Goal: Information Seeking & Learning: Understand process/instructions

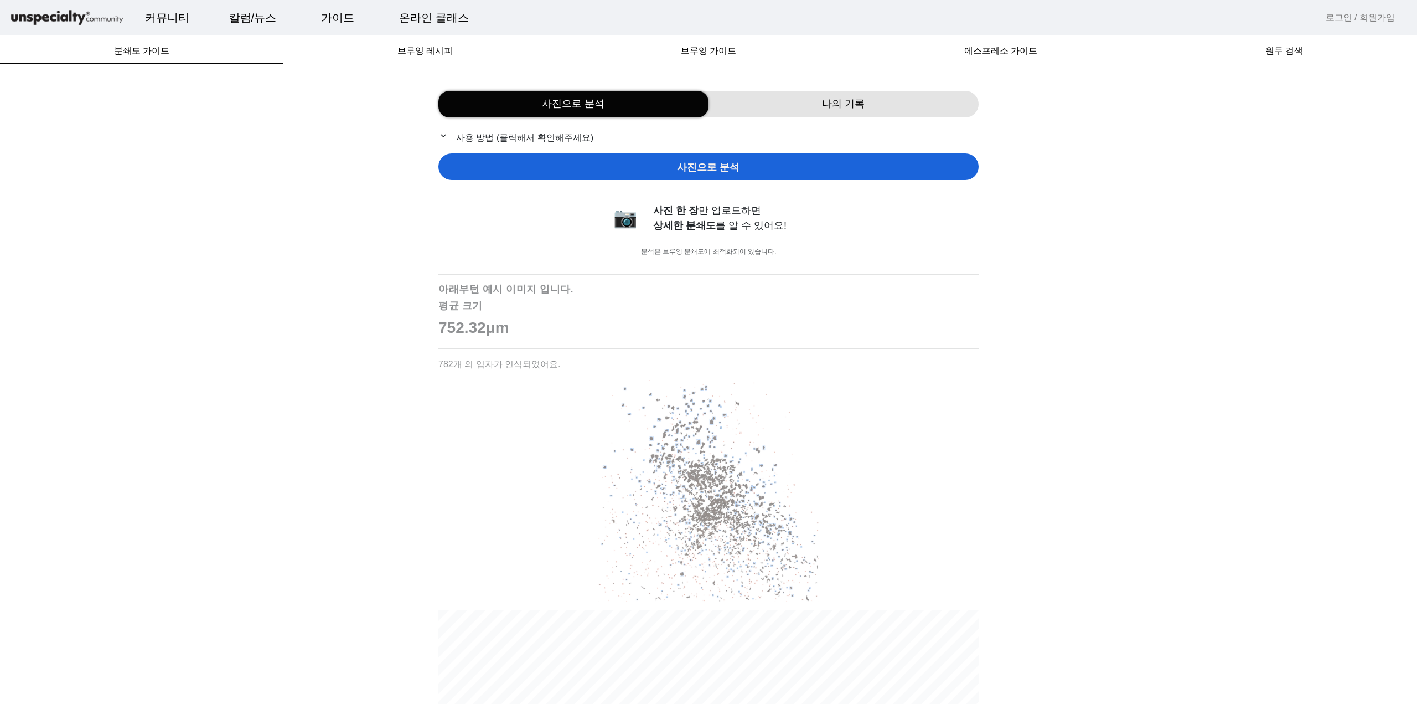
click at [808, 91] on div "나의 기록" at bounding box center [844, 104] width 270 height 27
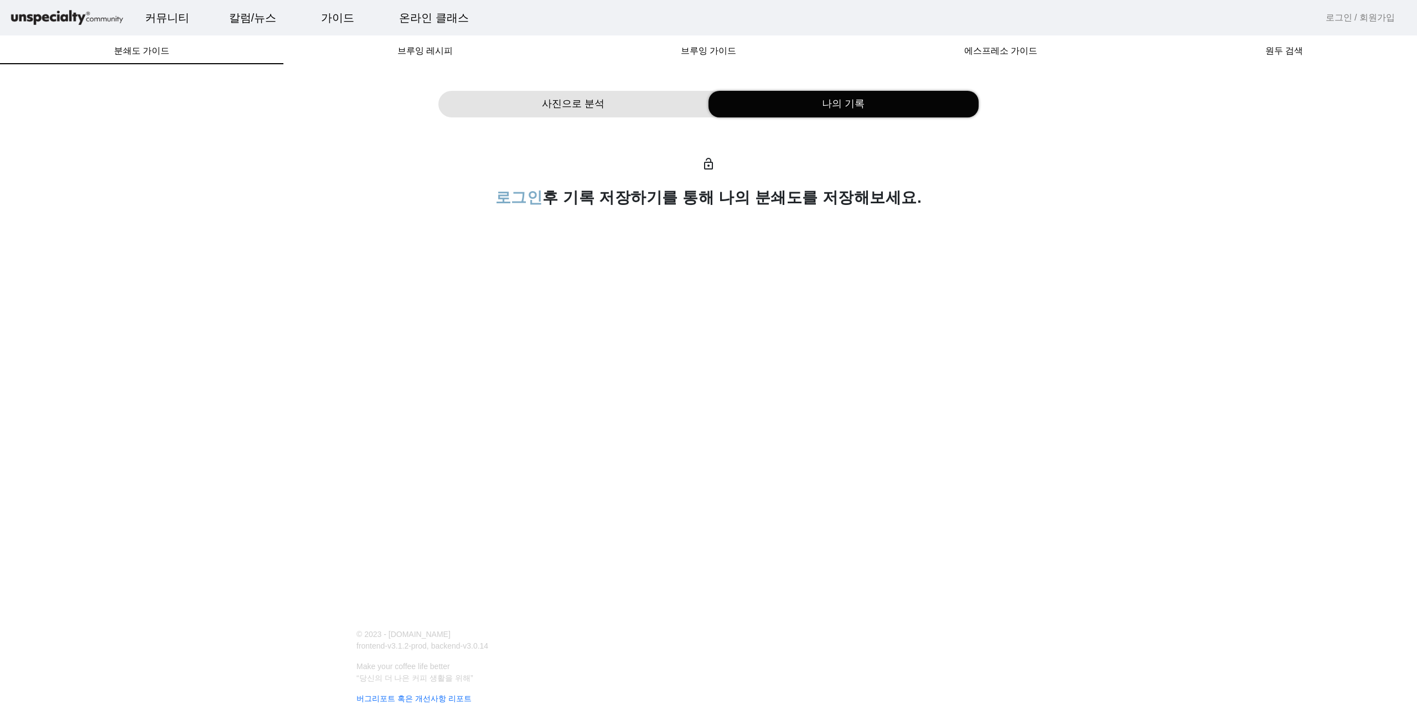
click at [683, 107] on div "사진으로 분석" at bounding box center [574, 104] width 270 height 27
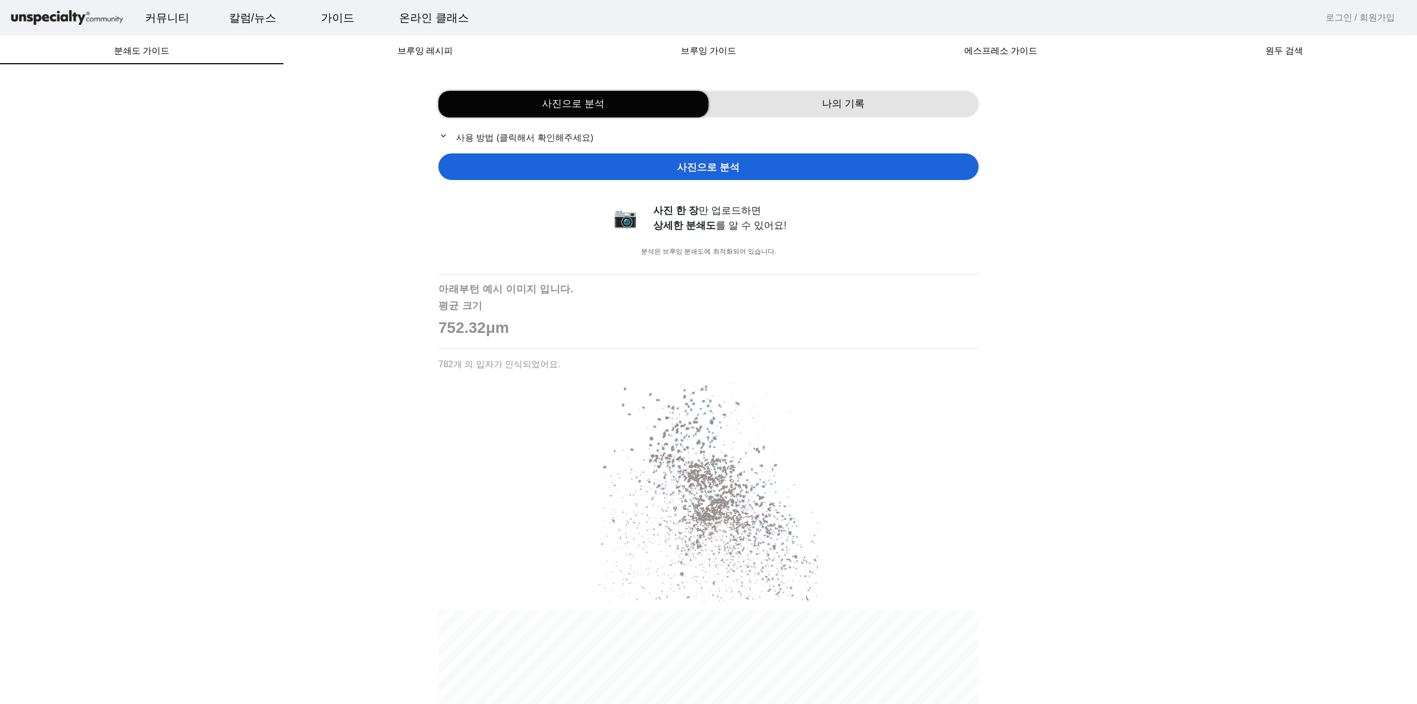
click at [499, 141] on p "expand_more 사용 방법 (클릭해서 확인해주세요)" at bounding box center [709, 138] width 540 height 14
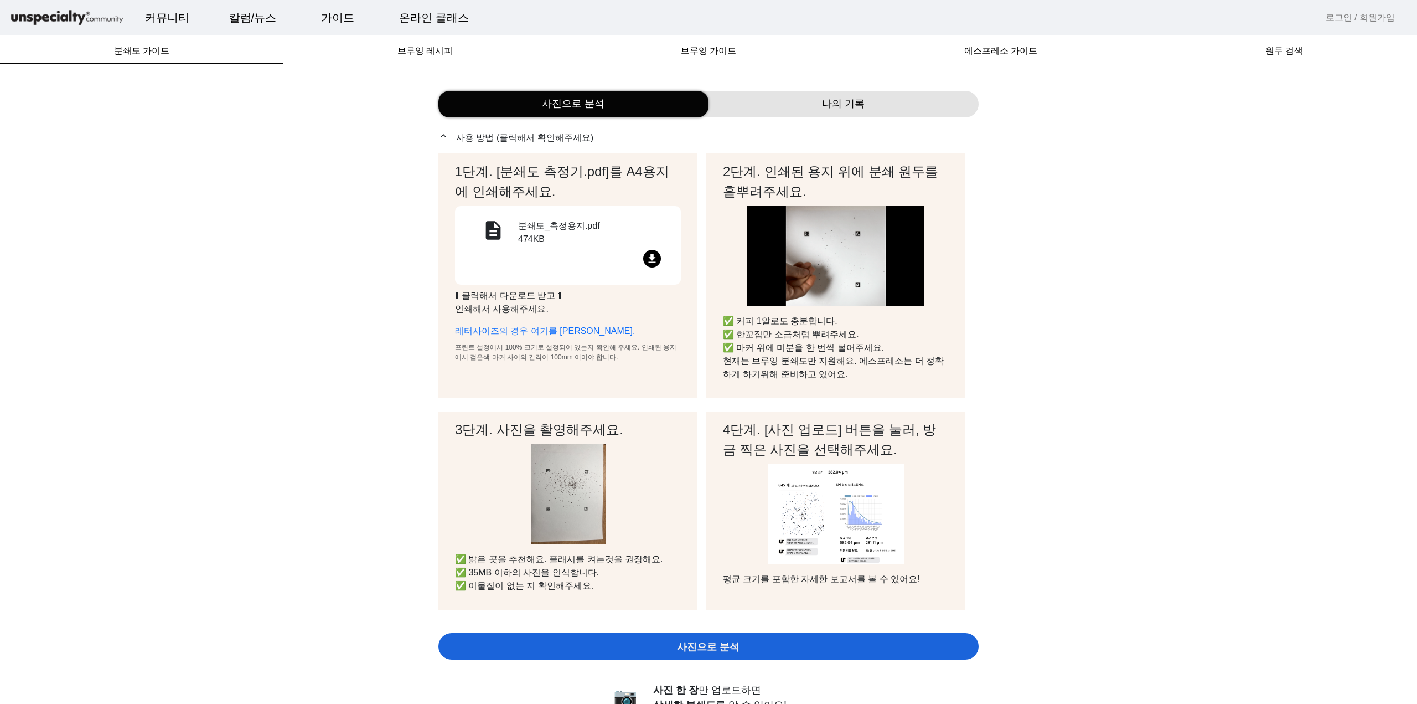
click at [653, 256] on mat-icon "file_download" at bounding box center [652, 259] width 18 height 18
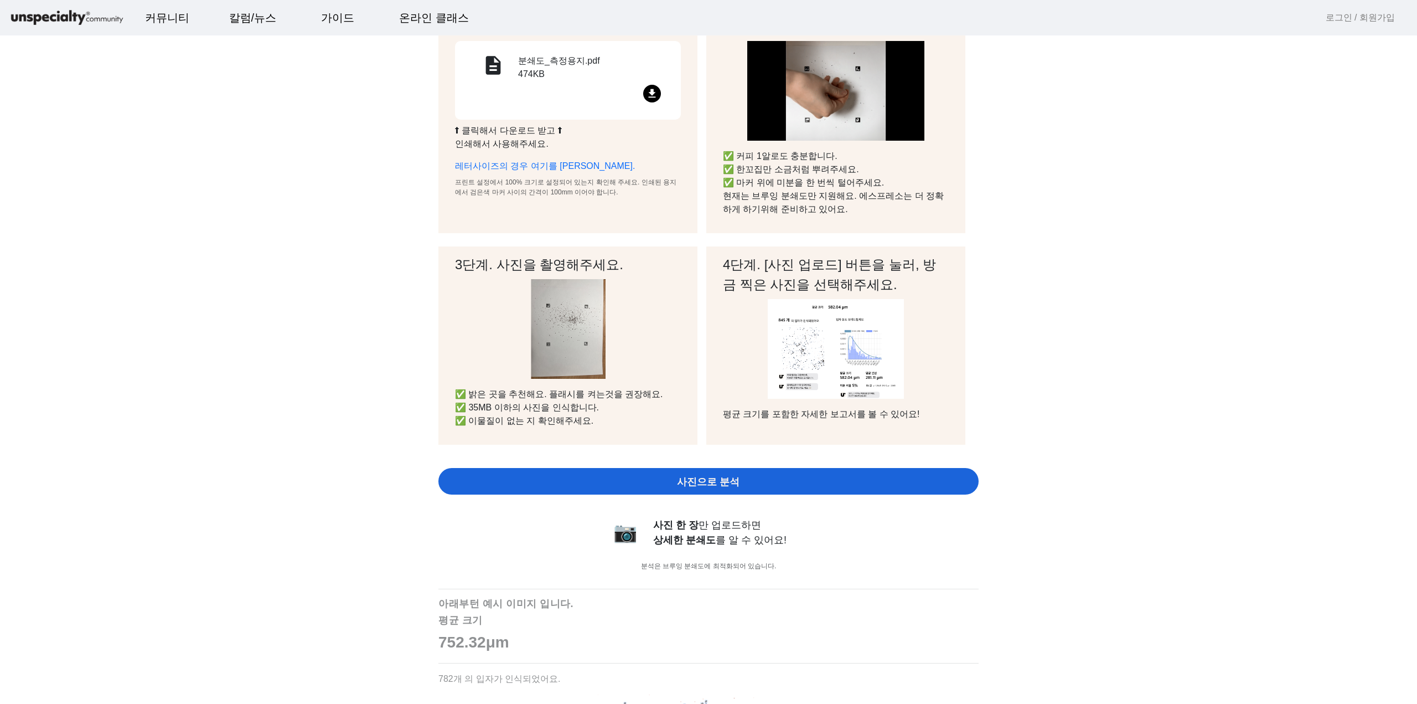
scroll to position [166, 0]
